Goal: Information Seeking & Learning: Learn about a topic

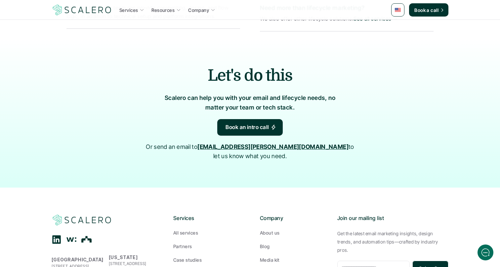
scroll to position [1421, 0]
click at [267, 117] on div "Let's do this [PERSON_NAME] can help you with your email and lifecycle needs, n…" at bounding box center [250, 112] width 397 height 149
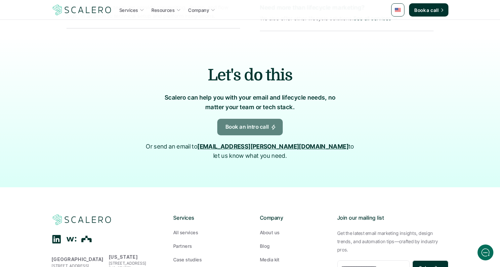
click at [267, 123] on p "Book an intro call" at bounding box center [248, 127] width 44 height 9
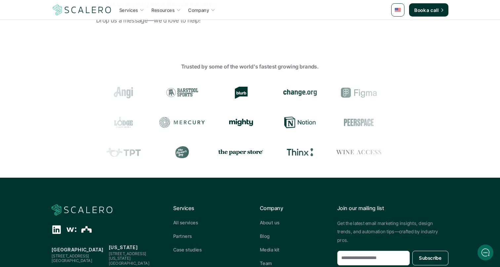
scroll to position [192, 0]
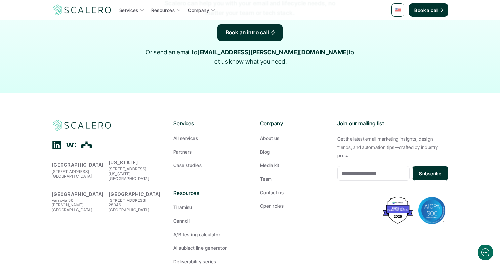
scroll to position [1515, 0]
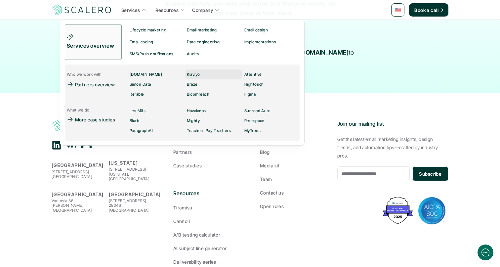
click at [194, 70] on div "Klaviyo" at bounding box center [193, 74] width 13 height 8
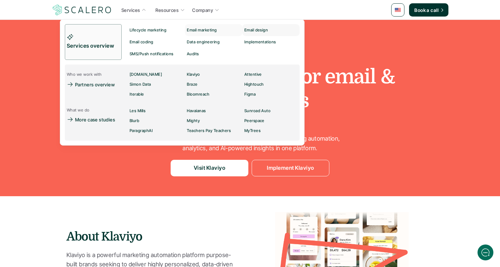
click at [253, 33] on div "Email design" at bounding box center [256, 30] width 24 height 8
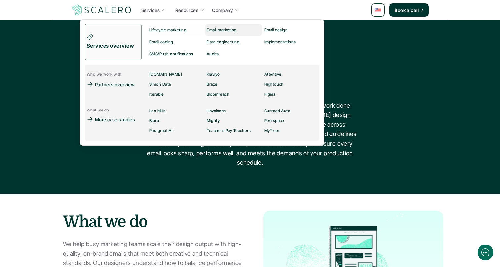
click at [218, 28] on p "Email marketing" at bounding box center [222, 30] width 30 height 5
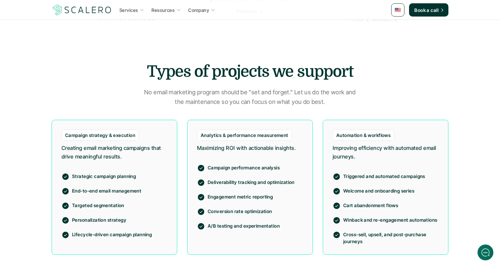
scroll to position [349, 0]
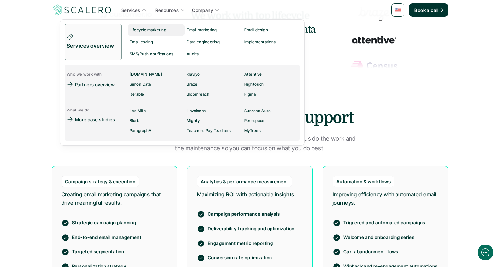
click at [142, 29] on p "Lifecycle marketing" at bounding box center [148, 30] width 37 height 5
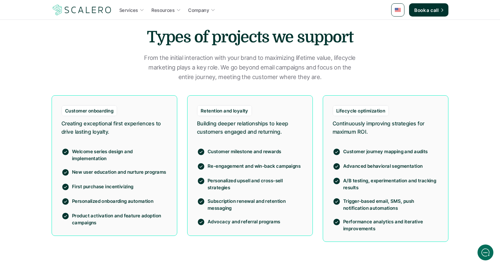
scroll to position [490, 0]
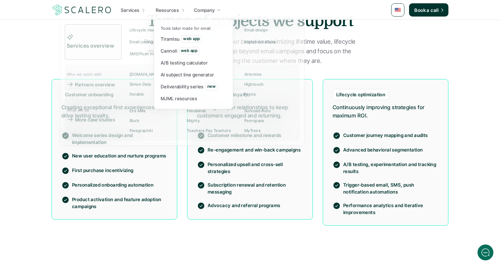
click at [97, 10] on img at bounding box center [82, 10] width 61 height 13
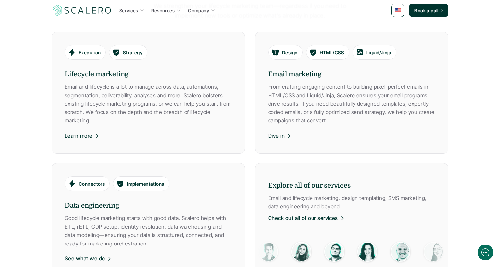
scroll to position [391, 0]
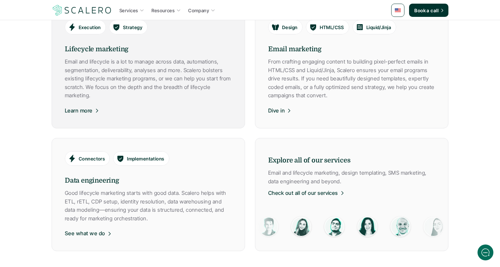
click at [116, 87] on p "Email and lifecycle is a lot to manage across data, automations, segmentation, …" at bounding box center [148, 79] width 167 height 42
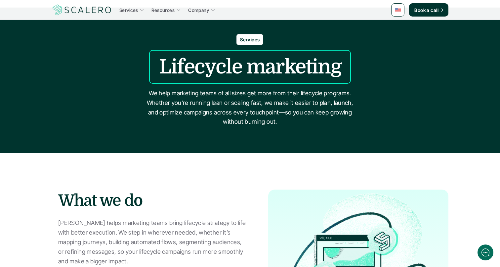
scroll to position [12, 0]
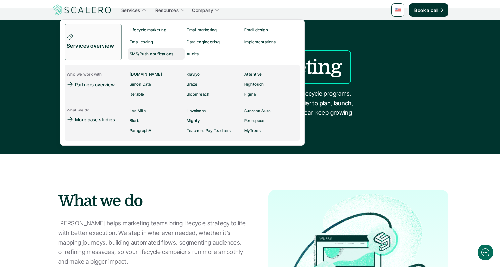
click at [154, 56] on p "SMS/Push notifications" at bounding box center [152, 54] width 44 height 5
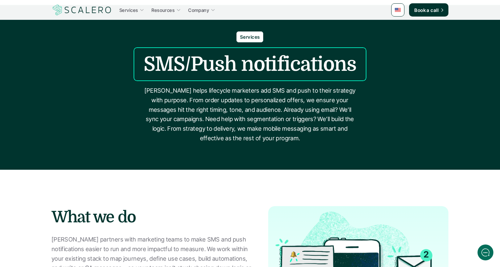
scroll to position [11, 0]
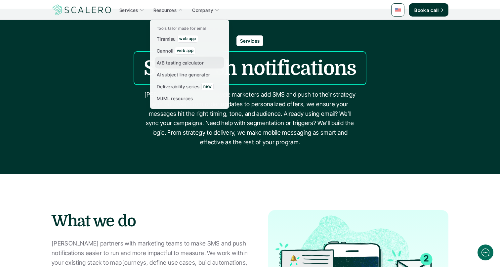
click at [170, 62] on p "A/B testing calculator" at bounding box center [180, 62] width 47 height 7
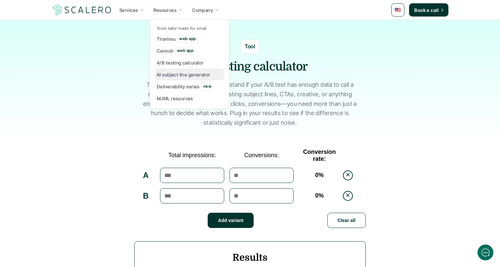
click at [173, 74] on p "AI subject line generator" at bounding box center [184, 74] width 54 height 7
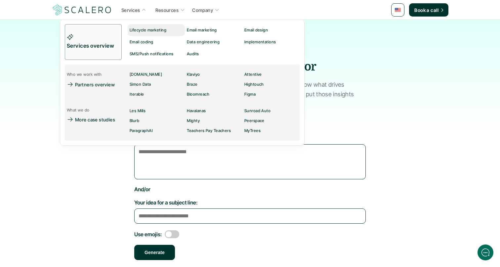
click at [143, 30] on p "Lifecycle marketing" at bounding box center [148, 30] width 37 height 5
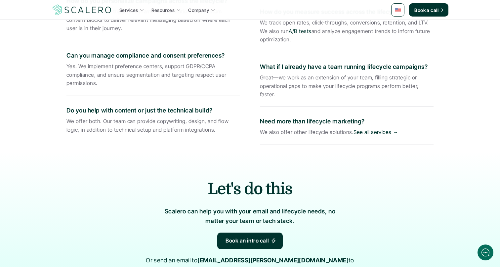
scroll to position [1526, 0]
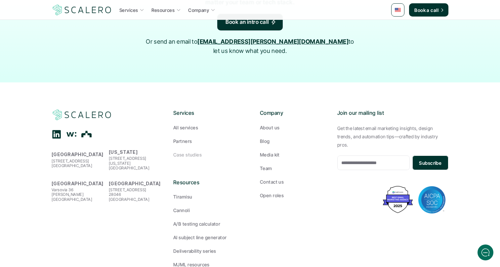
click at [188, 193] on p "Tiramisu" at bounding box center [182, 196] width 19 height 7
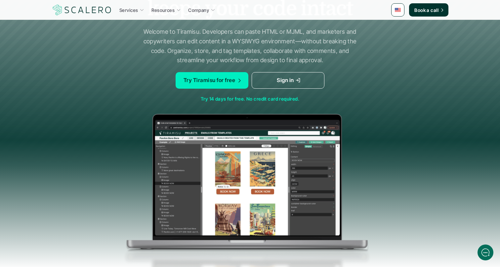
scroll to position [52, 0]
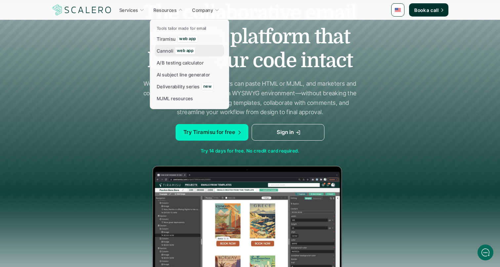
click at [169, 52] on p "Cannoli" at bounding box center [165, 50] width 17 height 7
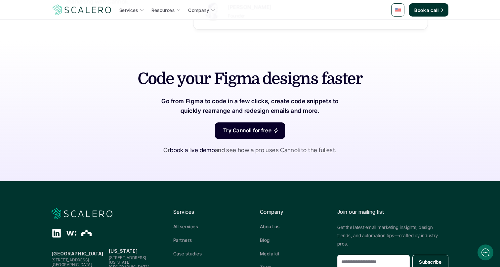
scroll to position [793, 0]
